Goal: Task Accomplishment & Management: Manage account settings

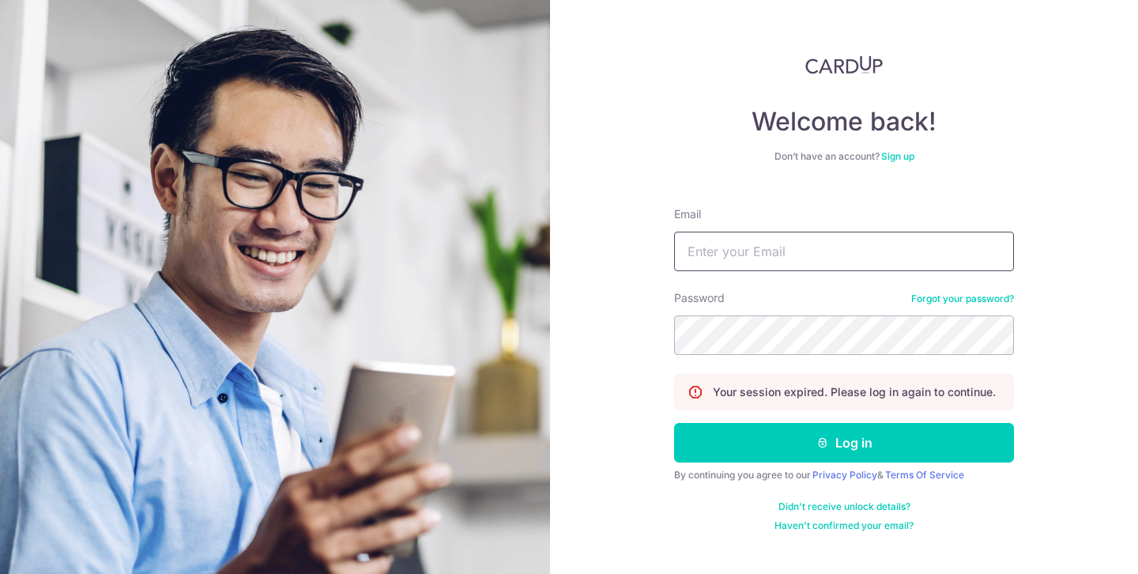
click at [807, 259] on input "Email" at bounding box center [844, 252] width 340 height 40
type input "[EMAIL_ADDRESS][DOMAIN_NAME]"
click at [674, 423] on button "Log in" at bounding box center [844, 443] width 340 height 40
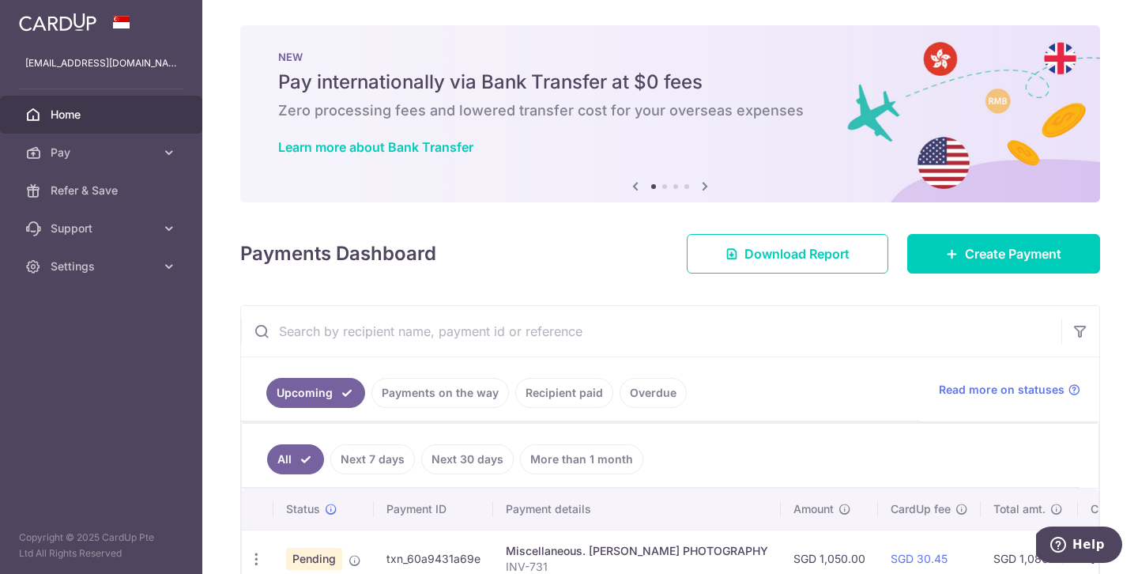
scroll to position [91, 0]
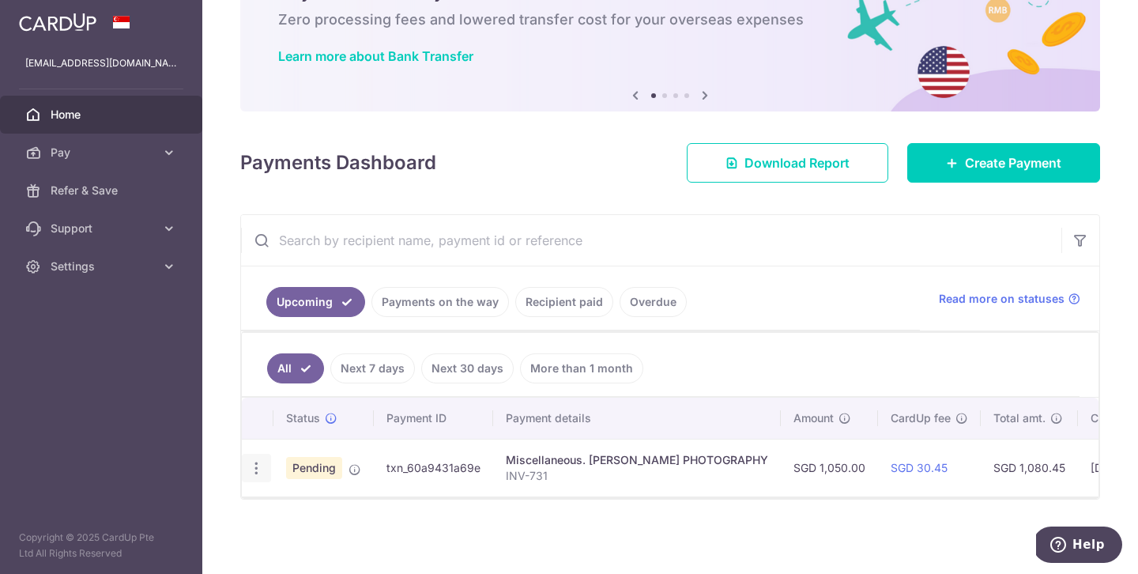
click at [258, 472] on icon "button" at bounding box center [256, 468] width 17 height 17
click at [344, 556] on span "Cancel payment" at bounding box center [341, 549] width 106 height 19
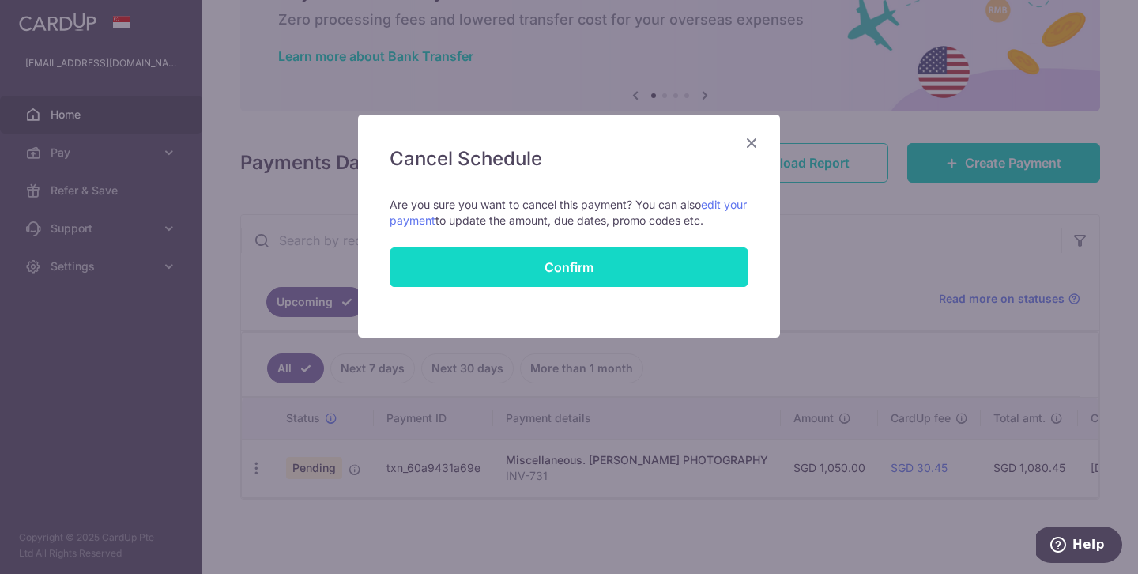
click at [567, 269] on button "Confirm" at bounding box center [569, 267] width 359 height 40
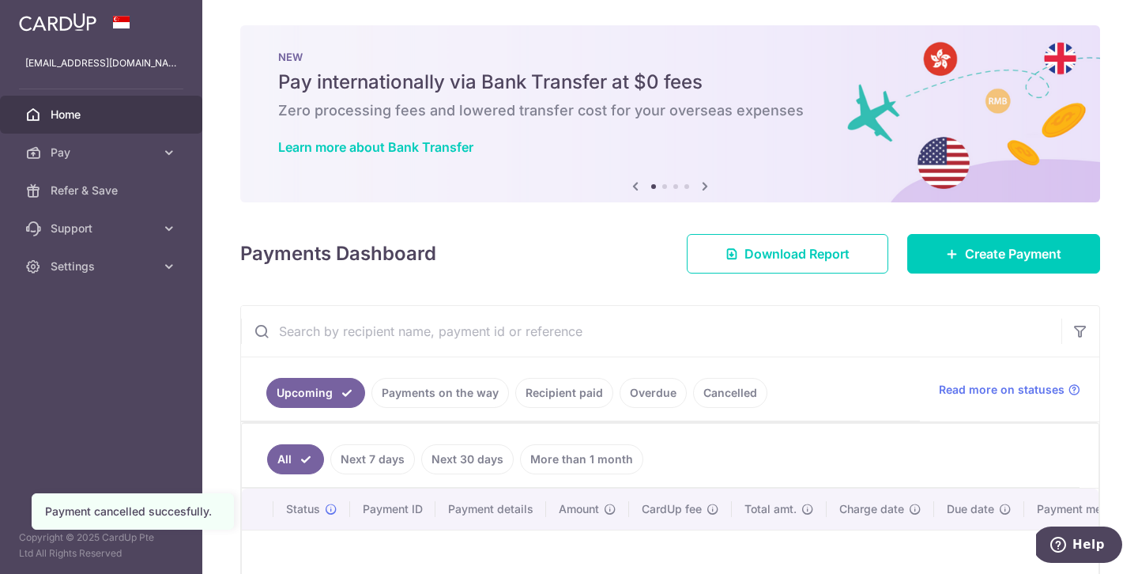
scroll to position [198, 0]
